Goal: Transaction & Acquisition: Purchase product/service

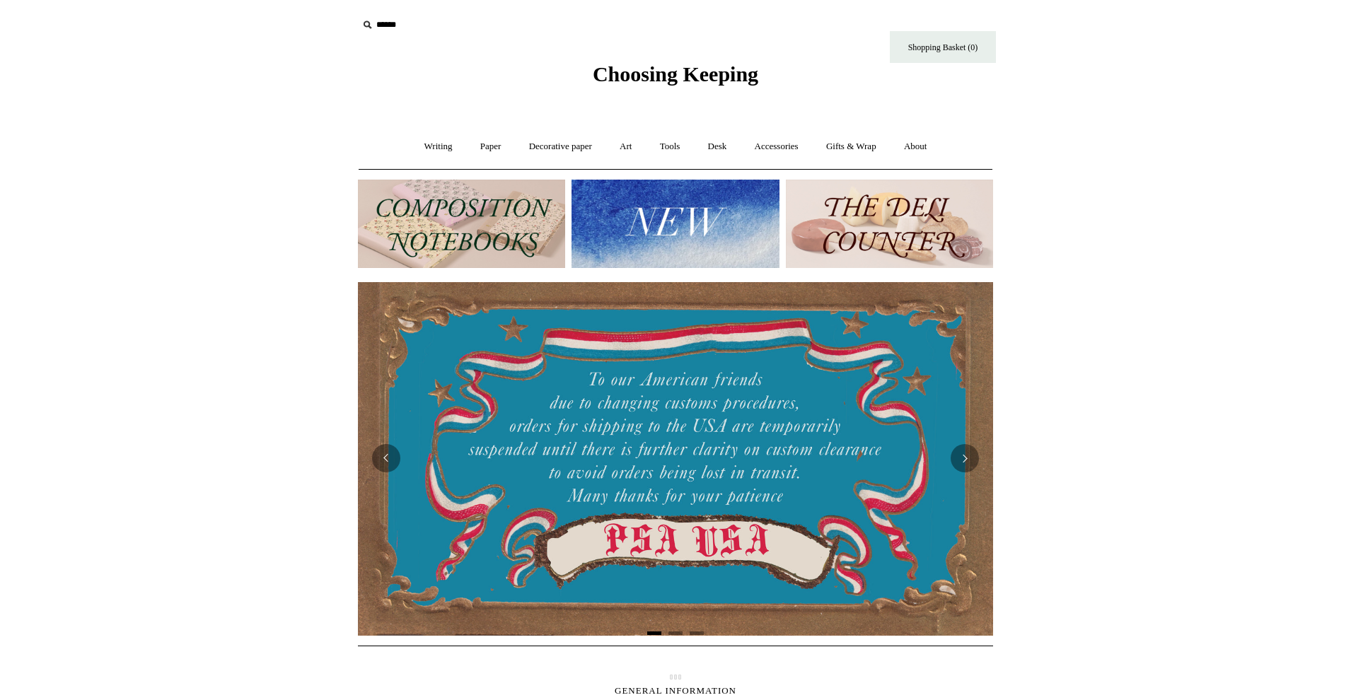
click at [1085, 183] on html "Menu Choosing Keeping * Shipping Information Shopping Basket (0) * ⤺ + +" at bounding box center [675, 581] width 1351 height 1163
click at [630, 144] on link "Art +" at bounding box center [625, 146] width 37 height 37
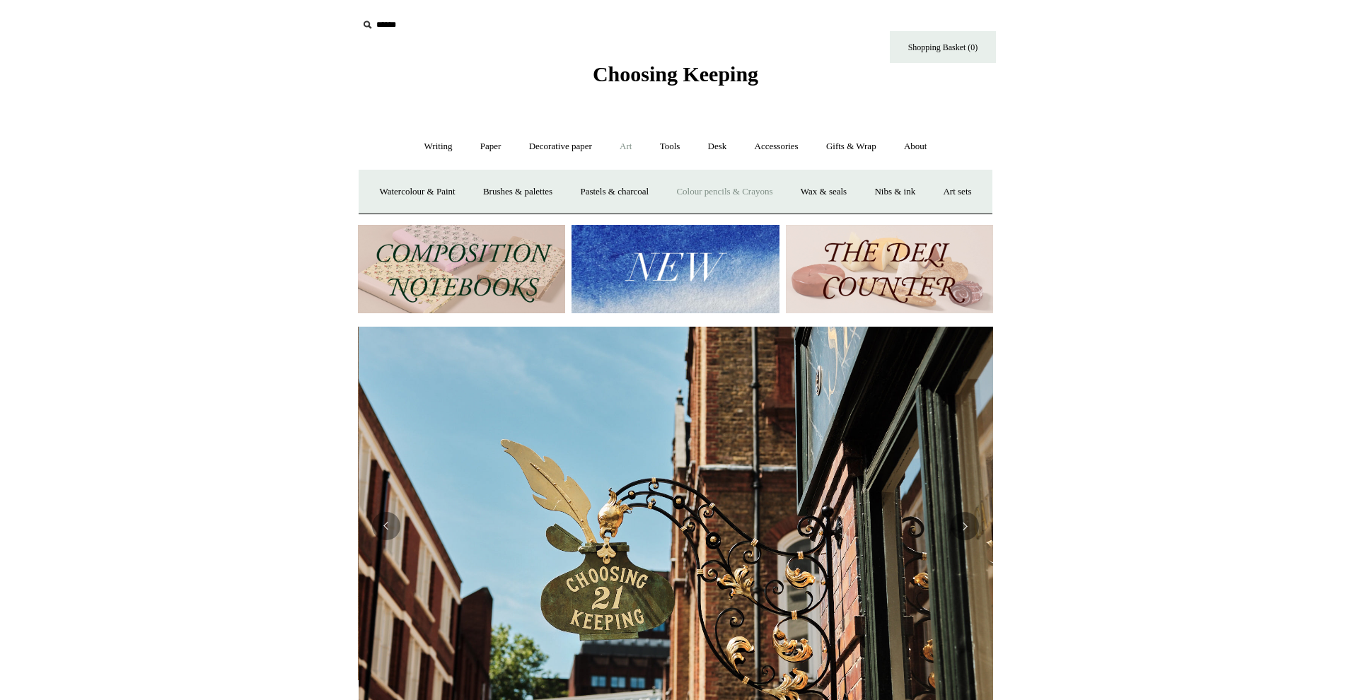
scroll to position [0, 635]
click at [467, 194] on link "Watercolour & Paint" at bounding box center [416, 191] width 101 height 37
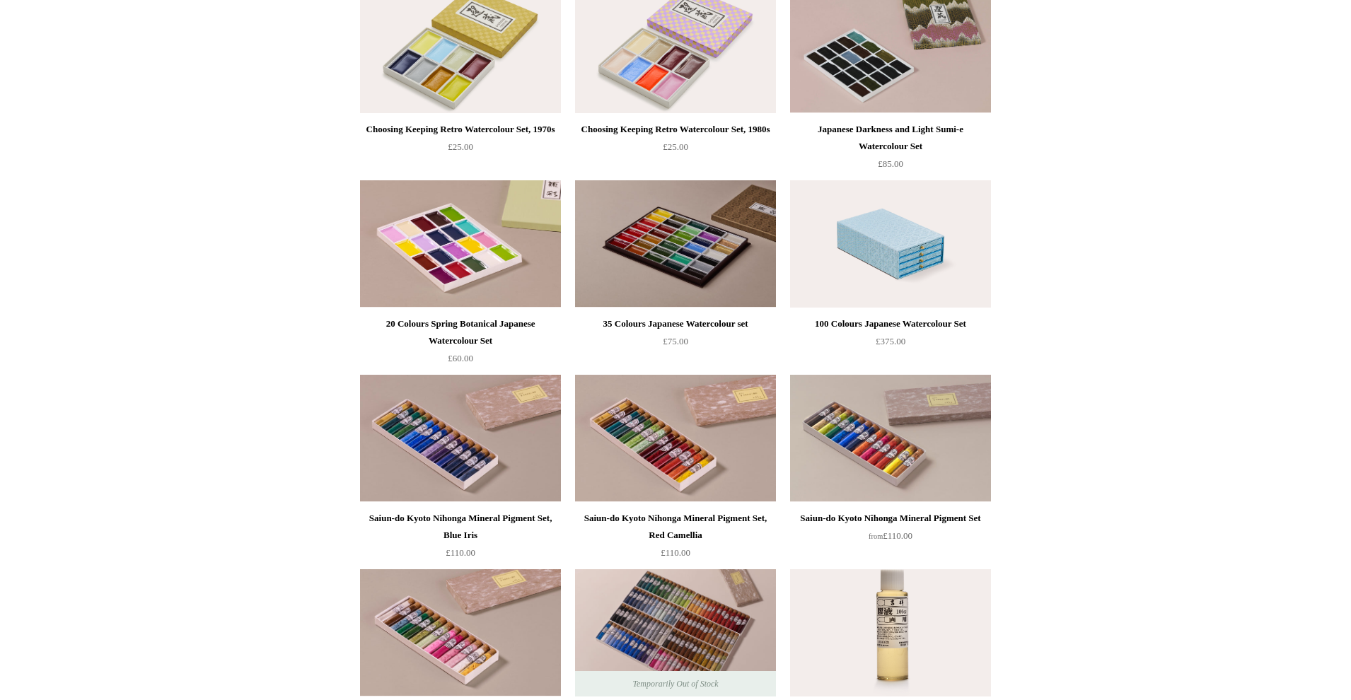
scroll to position [981, 0]
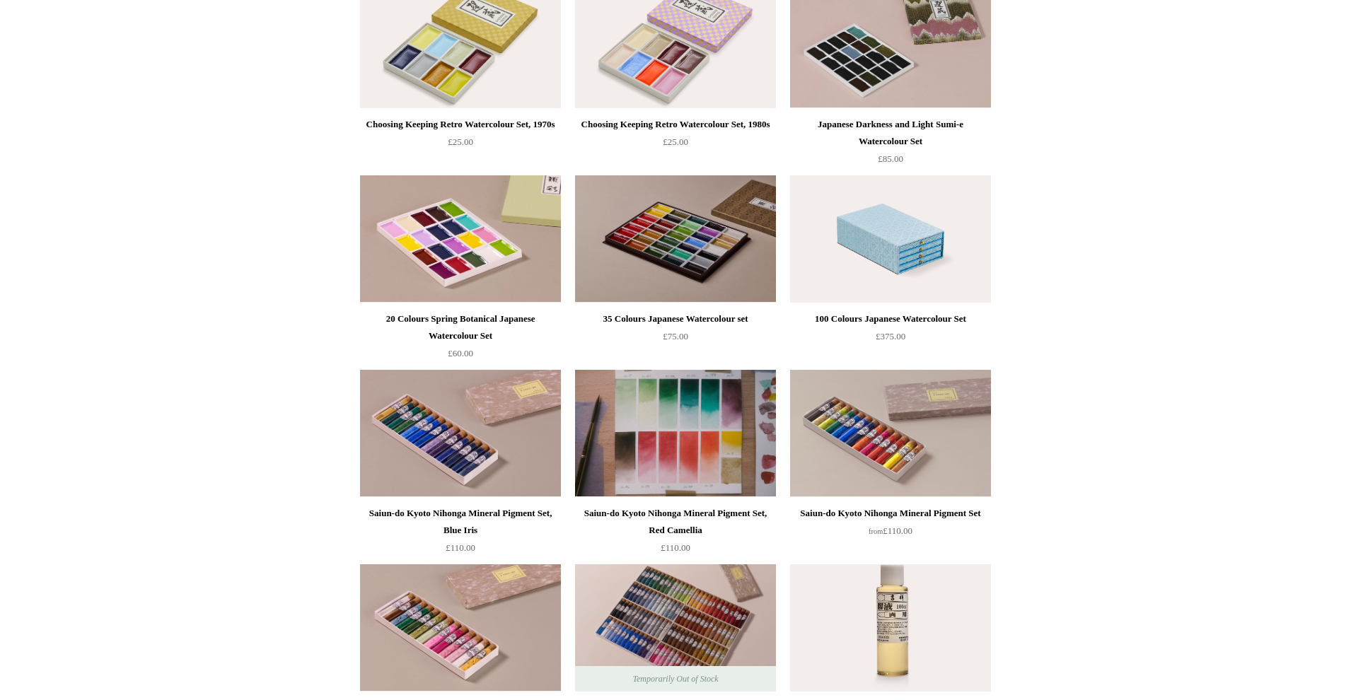
click at [701, 422] on img at bounding box center [675, 433] width 201 height 127
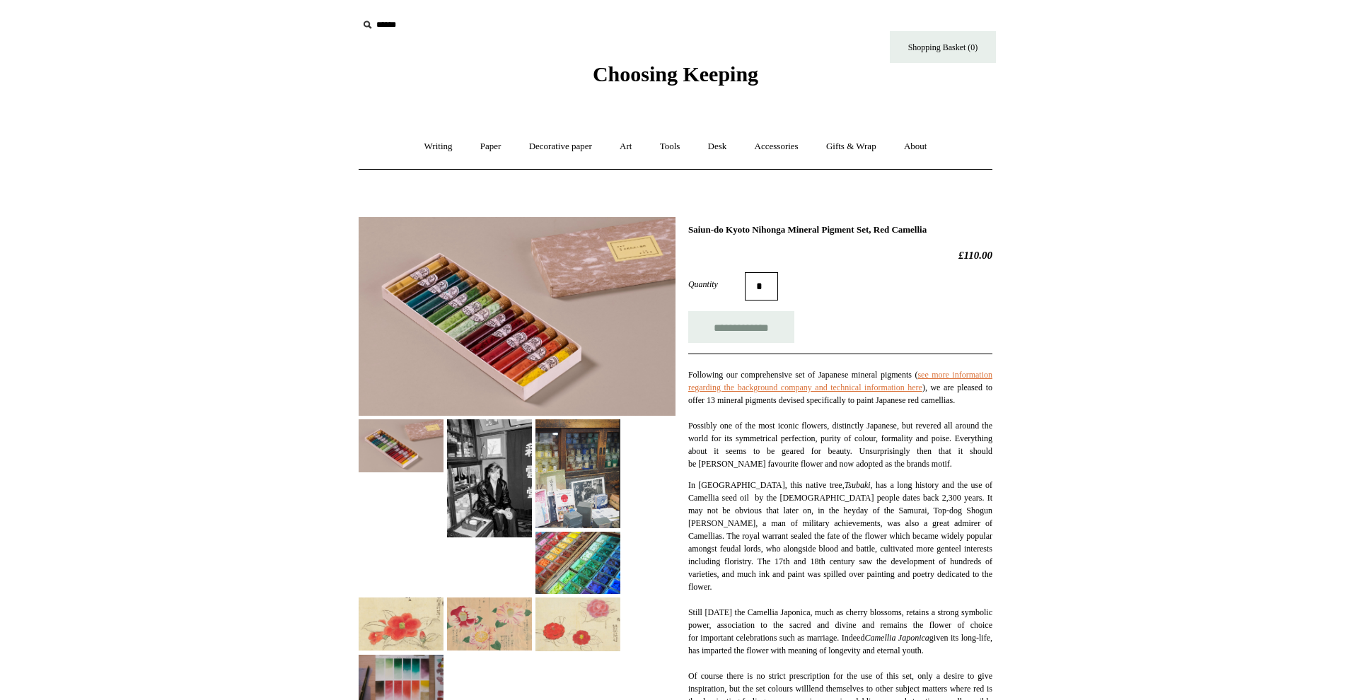
click at [527, 350] on img at bounding box center [517, 316] width 317 height 199
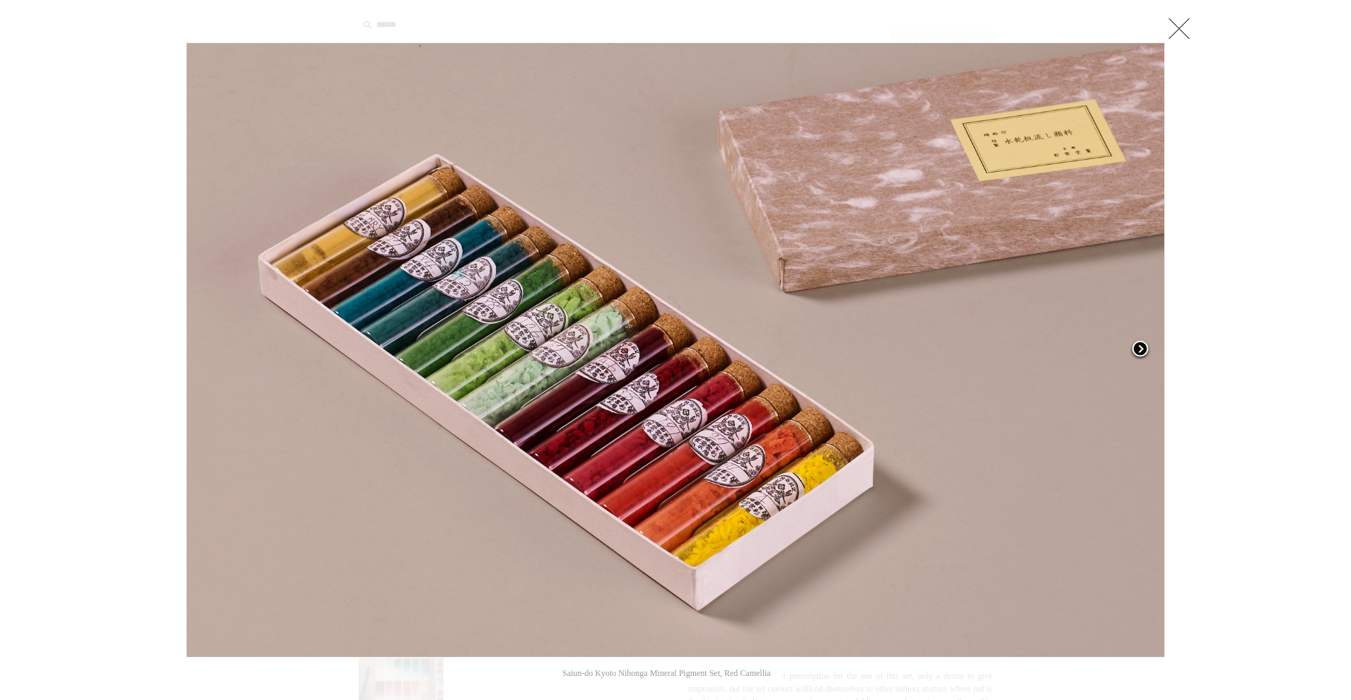
click at [1144, 349] on span at bounding box center [1140, 350] width 21 height 21
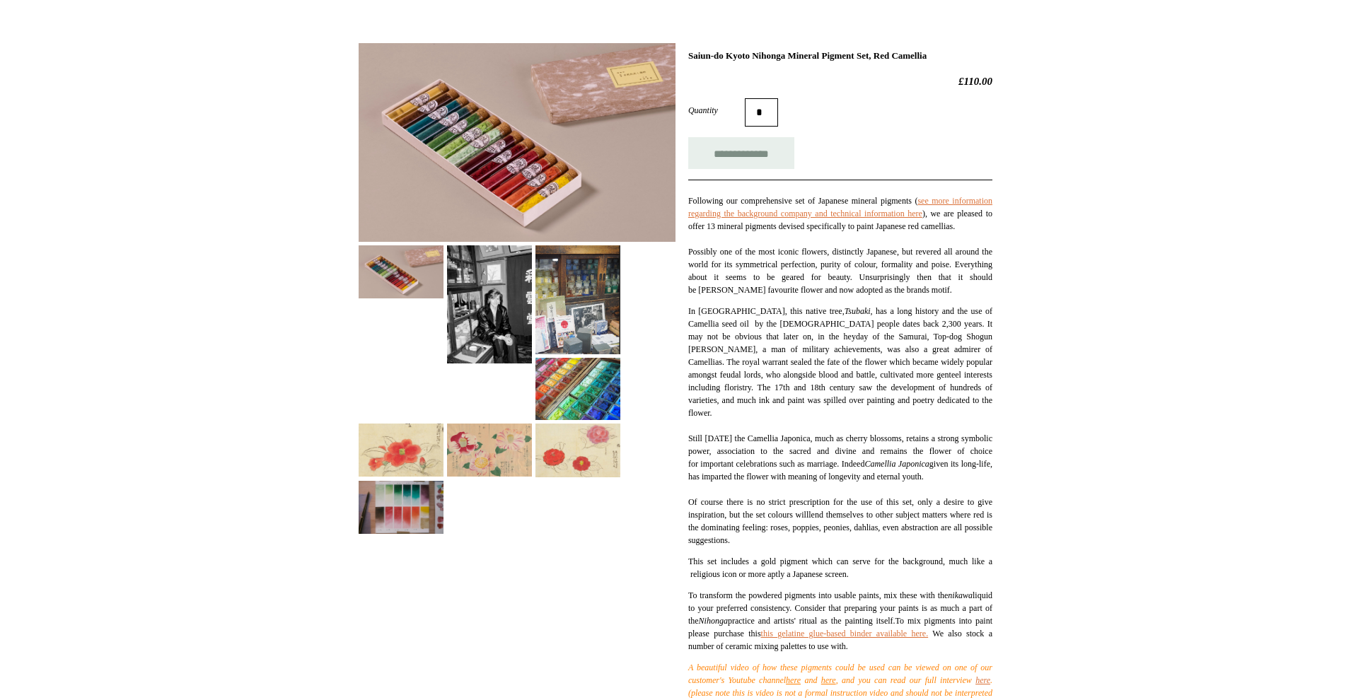
scroll to position [178, 0]
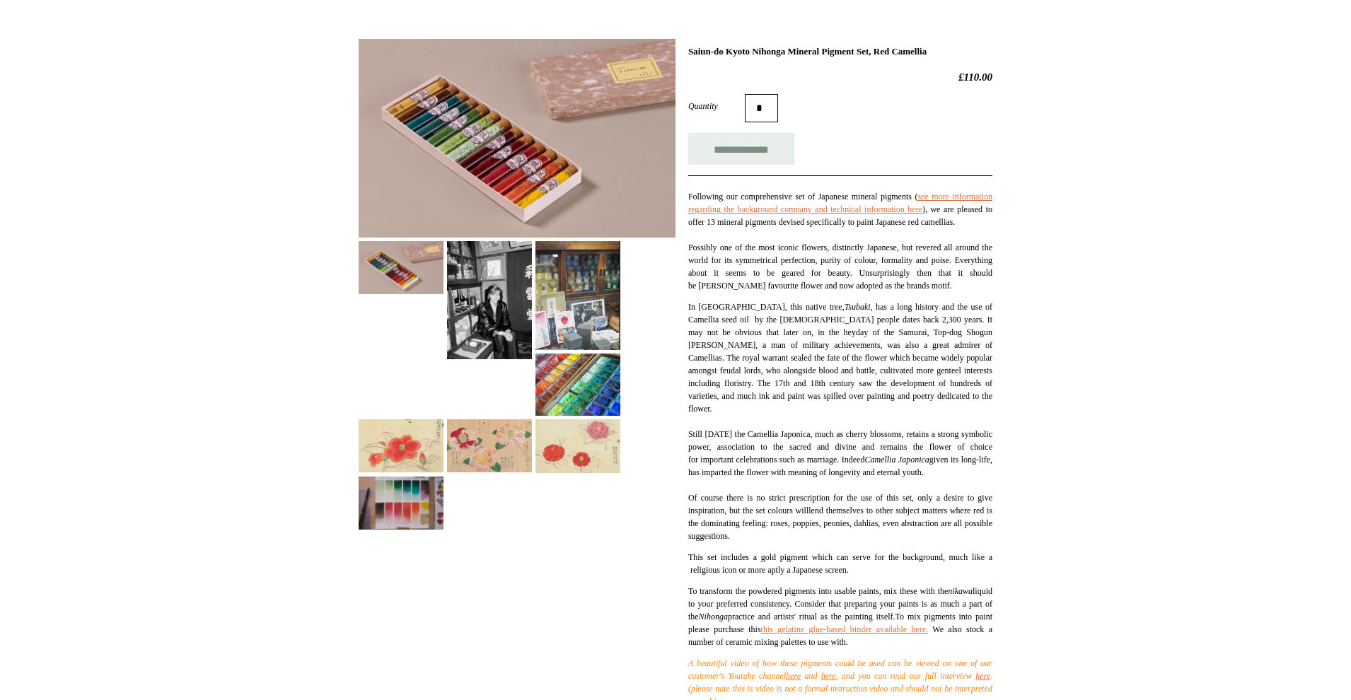
click at [582, 394] on img at bounding box center [578, 385] width 85 height 62
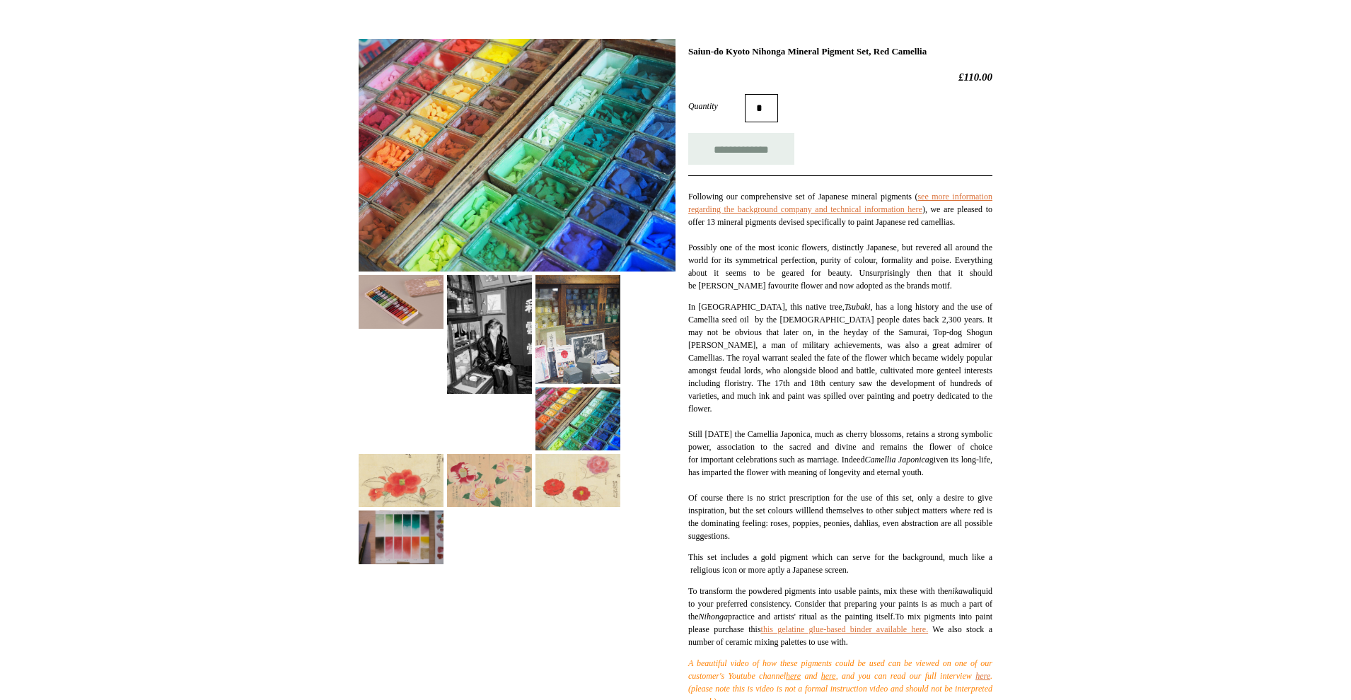
click at [611, 218] on img at bounding box center [517, 155] width 317 height 233
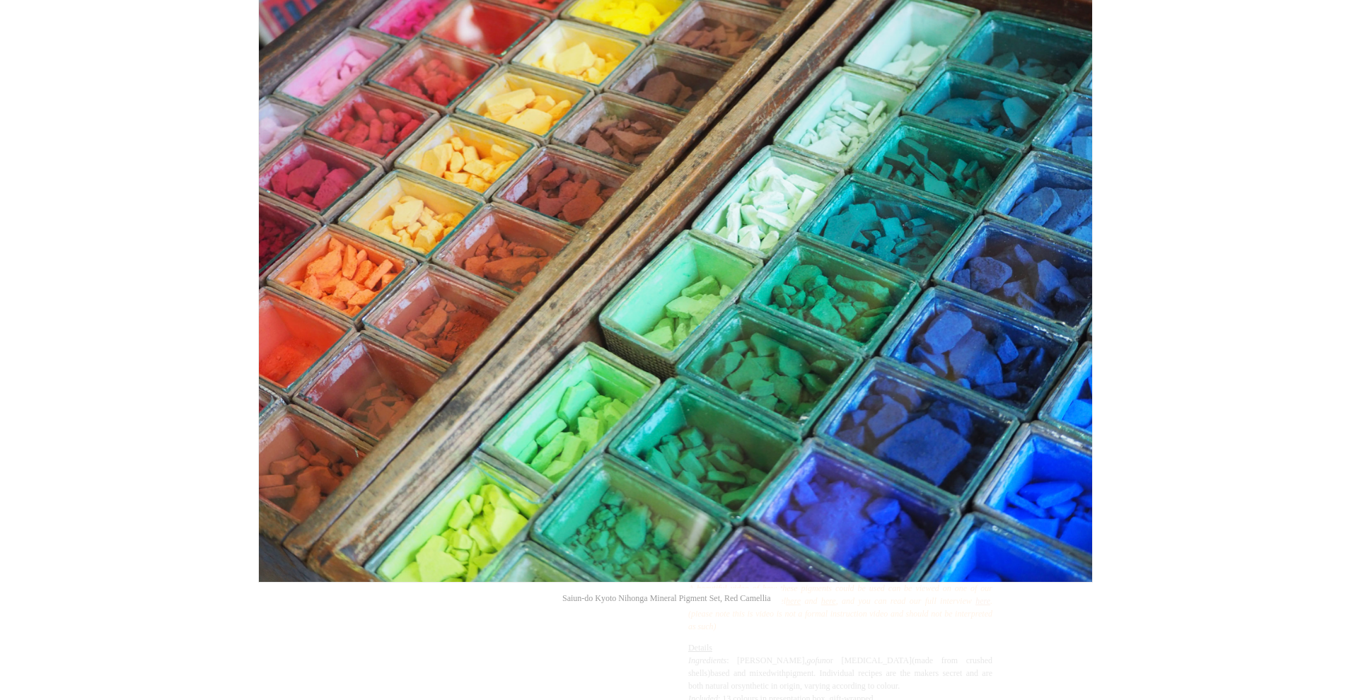
scroll to position [0, 0]
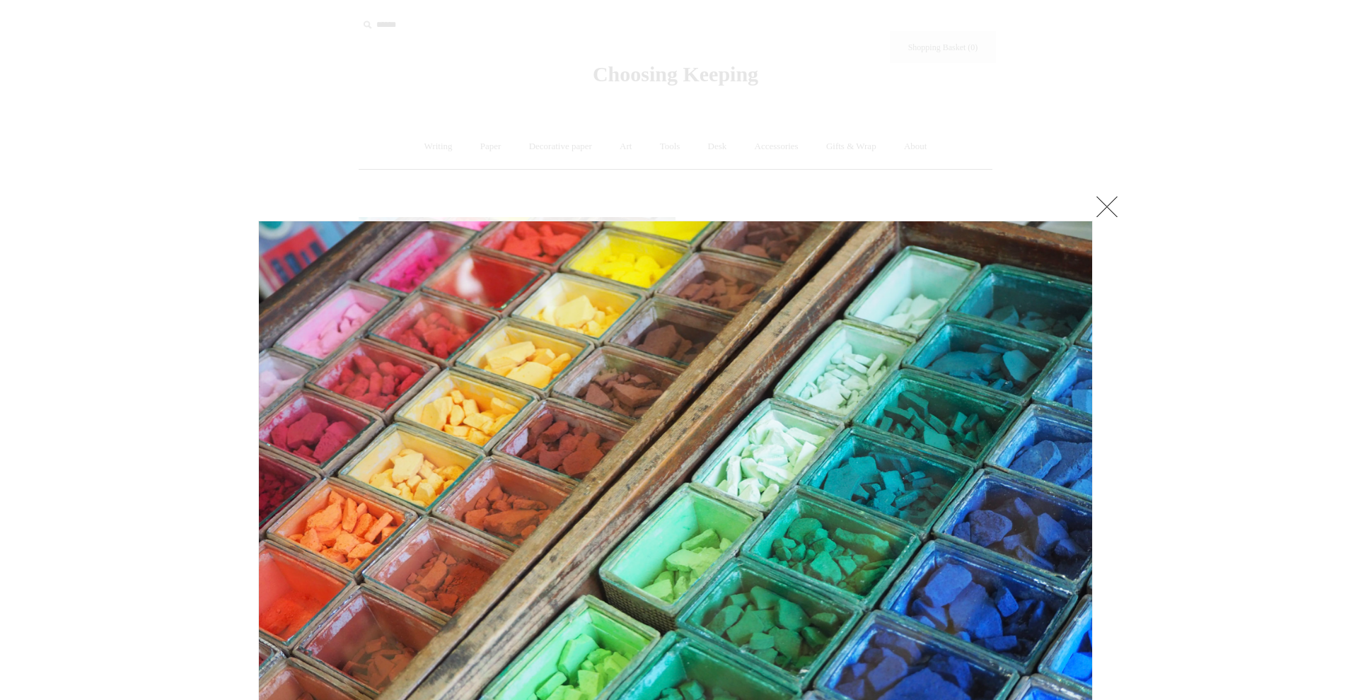
drag, startPoint x: 1108, startPoint y: 210, endPoint x: 1101, endPoint y: 233, distance: 24.4
click at [1108, 210] on link at bounding box center [1107, 206] width 28 height 28
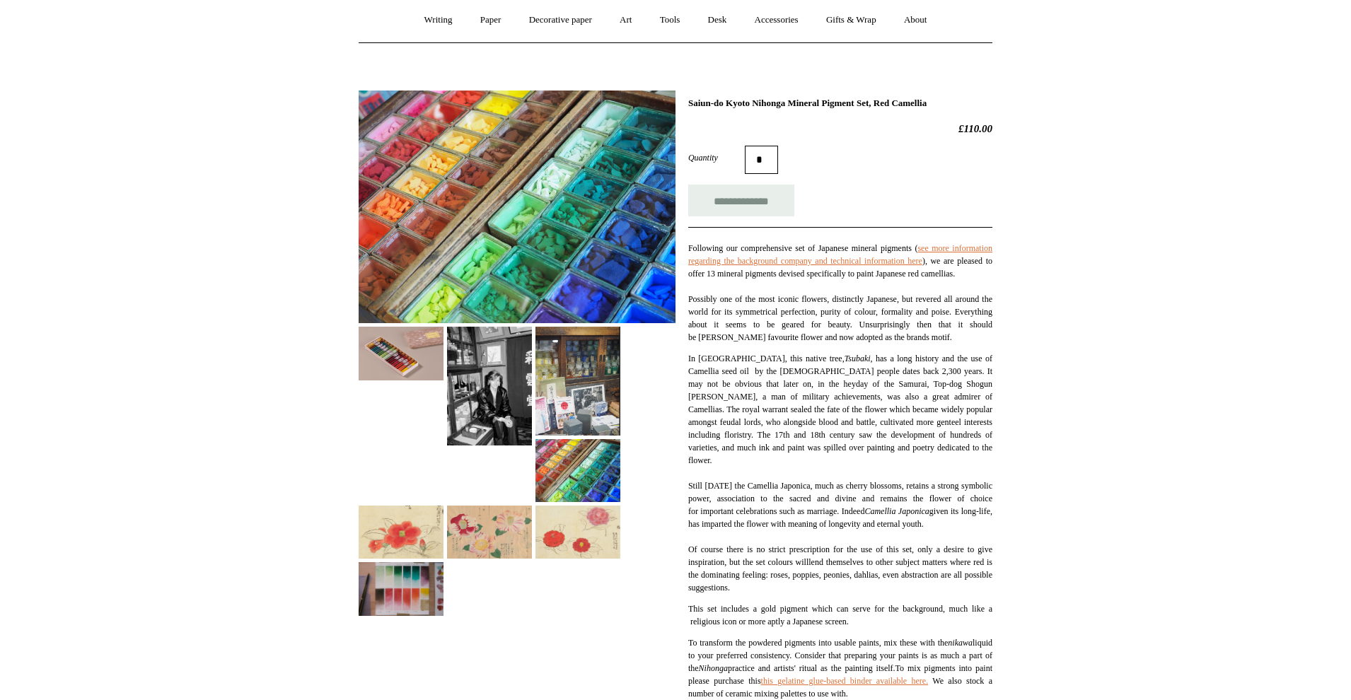
scroll to position [125, 0]
